Goal: Find specific page/section: Locate a particular part of the current website

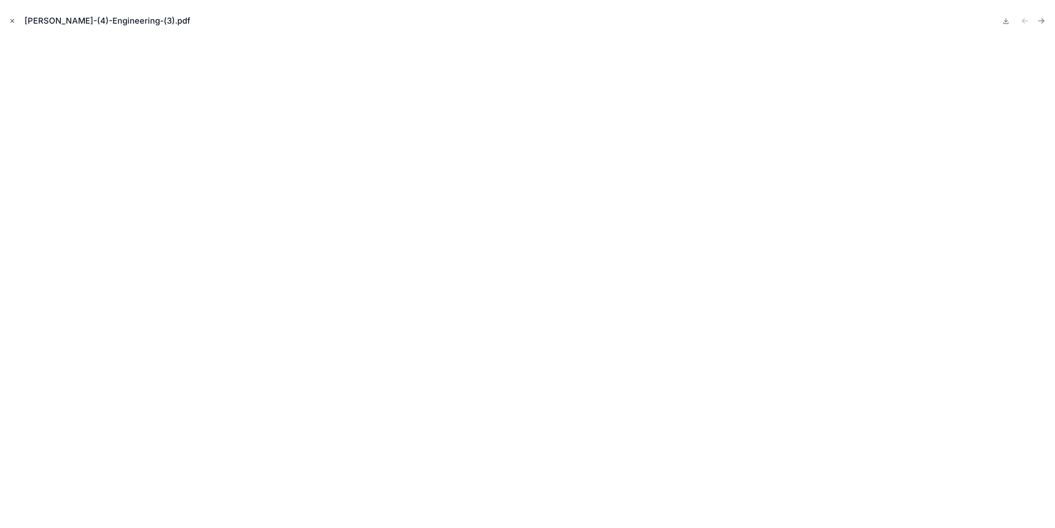
click at [13, 22] on icon "Close modal" at bounding box center [12, 21] width 3 height 3
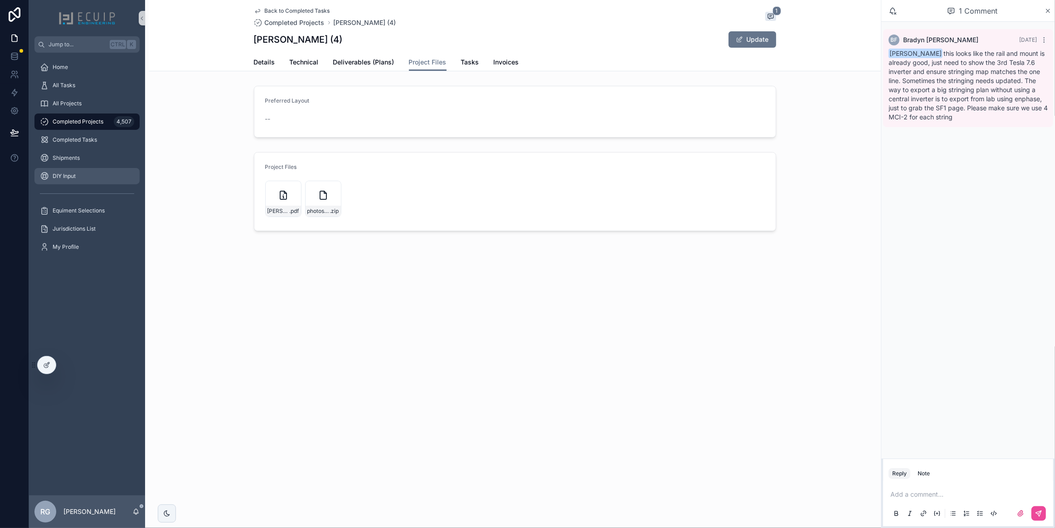
click at [88, 175] on div "DIY Input" at bounding box center [87, 176] width 94 height 15
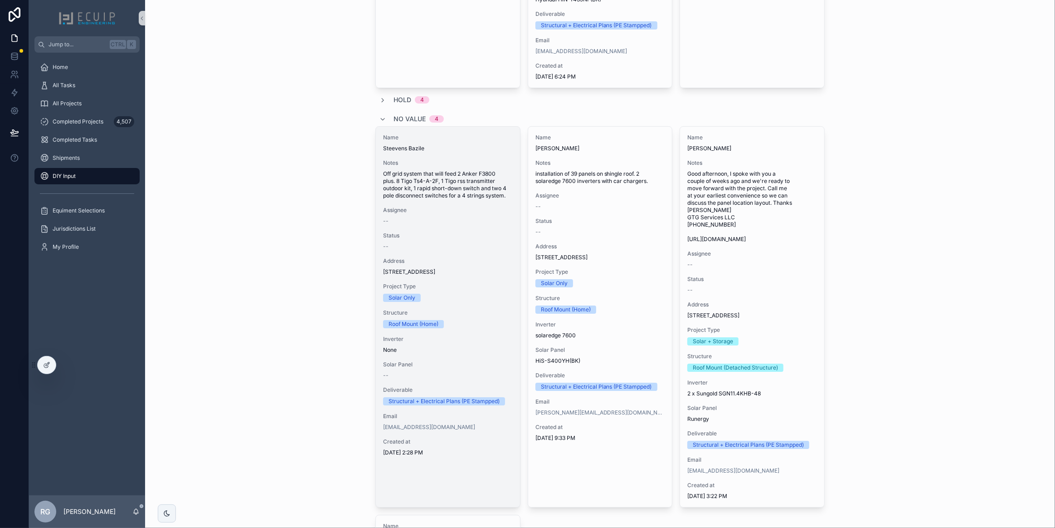
scroll to position [3548, 0]
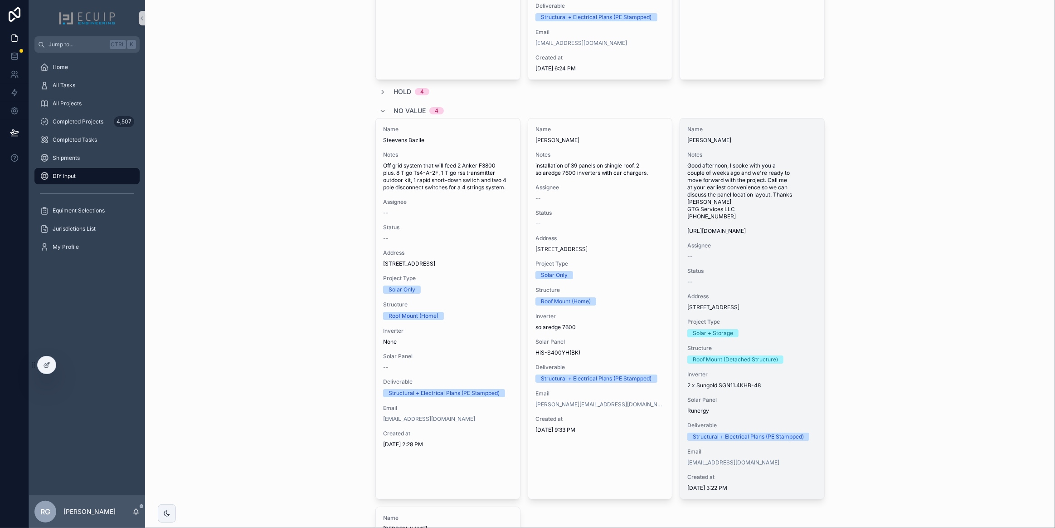
click at [761, 308] on div "Name [PERSON_NAME] Notes Good afternoon, I spoke with you a couple of weeks ago…" at bounding box center [752, 308] width 144 height 380
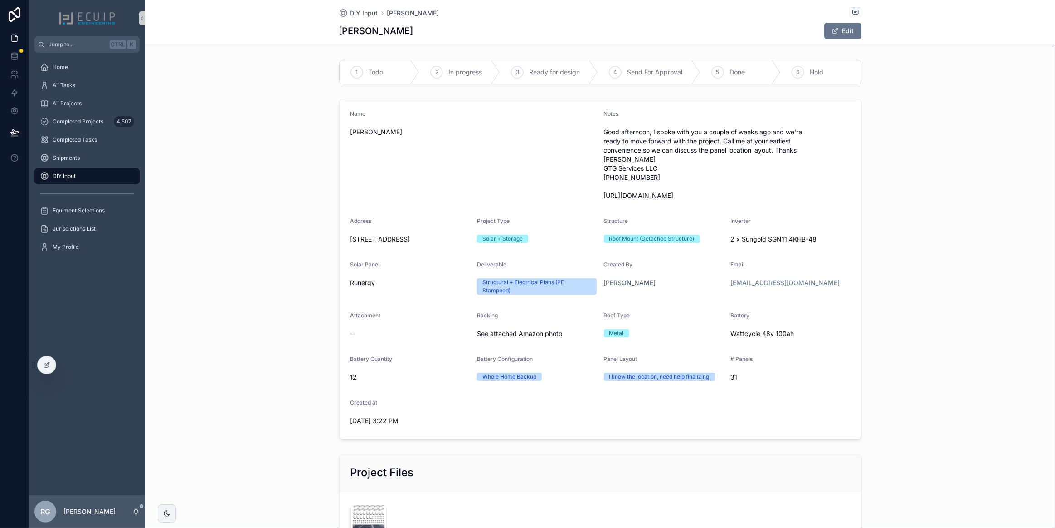
drag, startPoint x: 415, startPoint y: 243, endPoint x: 338, endPoint y: 241, distance: 77.1
click at [340, 241] on form "Name [PERSON_NAME] Notes Good afternoon, I spoke with you a couple of weeks ago…" at bounding box center [601, 268] width 522 height 339
copy span "[STREET_ADDRESS]"
